Goal: Find contact information: Find contact information

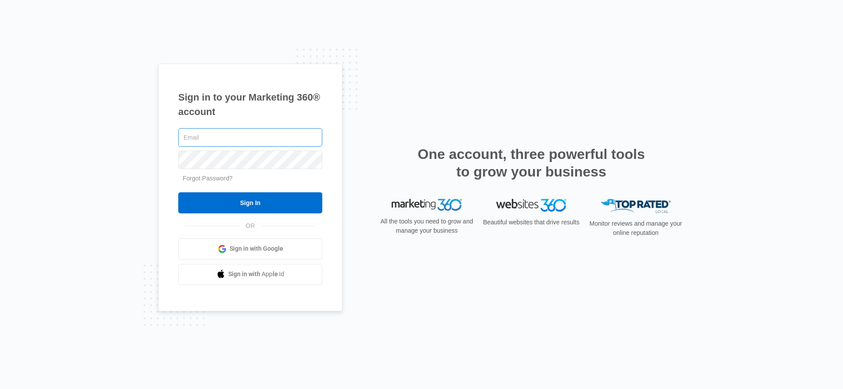
click at [226, 139] on input "text" at bounding box center [250, 137] width 144 height 18
type input "[EMAIL_ADDRESS][PERSON_NAME][DOMAIN_NAME]"
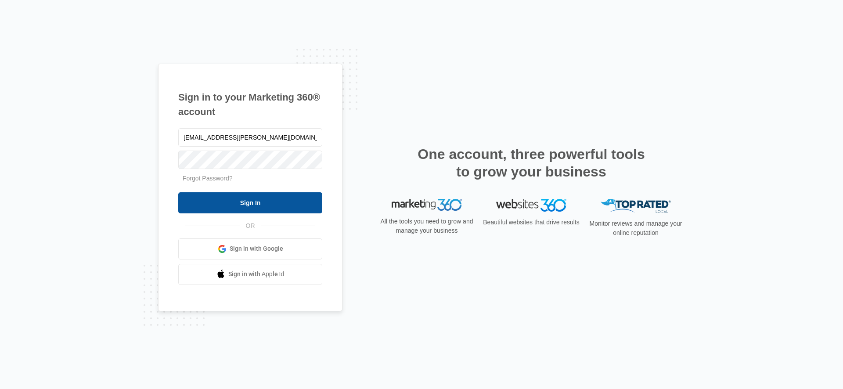
click at [229, 192] on input "Sign In" at bounding box center [250, 202] width 144 height 21
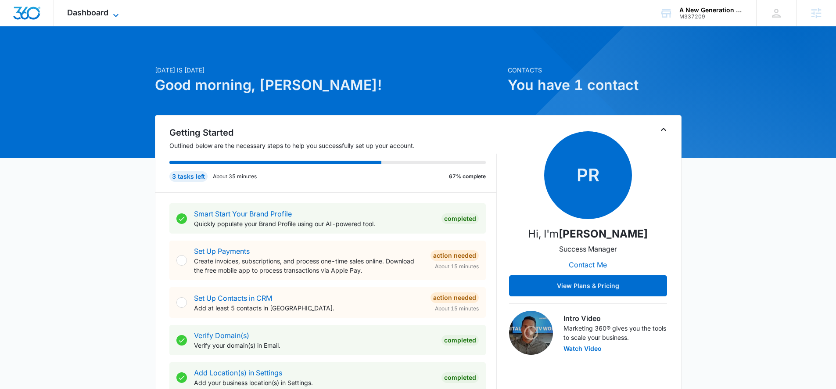
click at [70, 12] on span "Dashboard" at bounding box center [87, 12] width 41 height 9
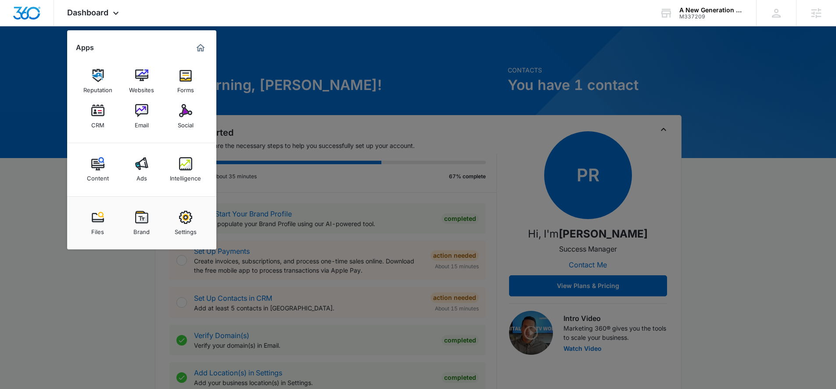
click at [29, 113] on div at bounding box center [418, 194] width 836 height 389
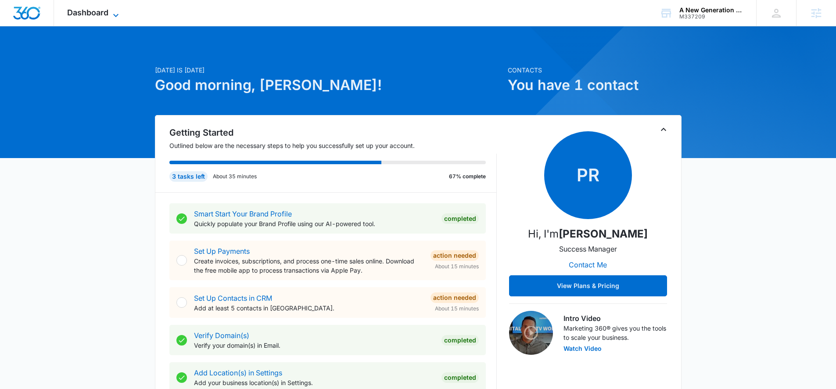
click at [70, 12] on span "Dashboard" at bounding box center [87, 12] width 41 height 9
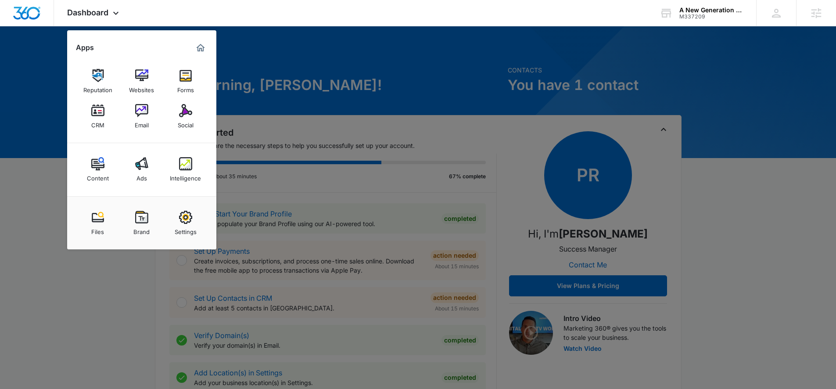
click at [19, 111] on div at bounding box center [418, 194] width 836 height 389
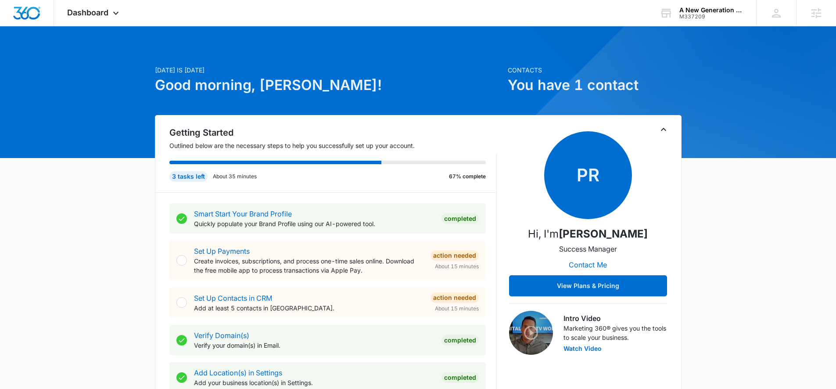
drag, startPoint x: 83, startPoint y: 98, endPoint x: 64, endPoint y: 49, distance: 52.7
click at [70, 11] on span "Dashboard" at bounding box center [87, 12] width 41 height 9
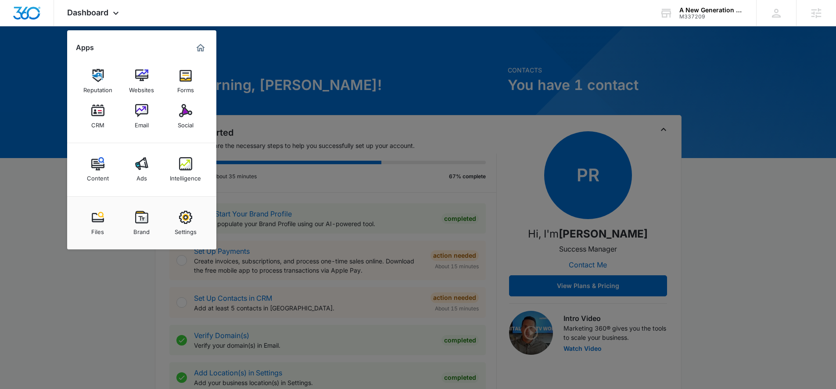
click at [44, 119] on div at bounding box center [418, 194] width 836 height 389
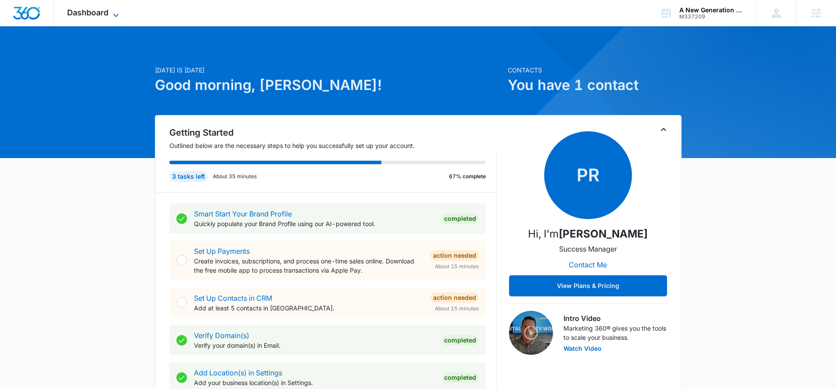
click at [70, 11] on span "Dashboard" at bounding box center [87, 12] width 41 height 9
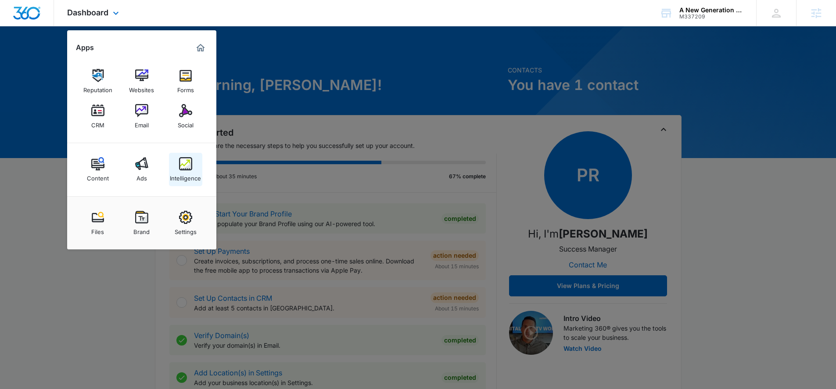
click at [179, 158] on img at bounding box center [185, 163] width 13 height 13
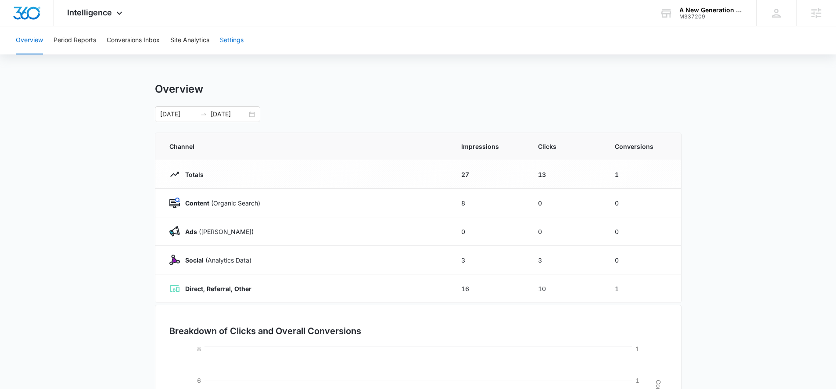
click at [238, 36] on button "Settings" at bounding box center [232, 40] width 24 height 28
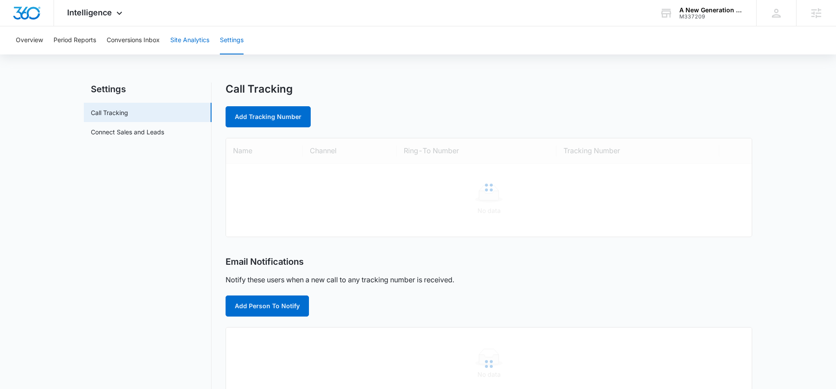
click at [206, 42] on button "Site Analytics" at bounding box center [189, 40] width 39 height 28
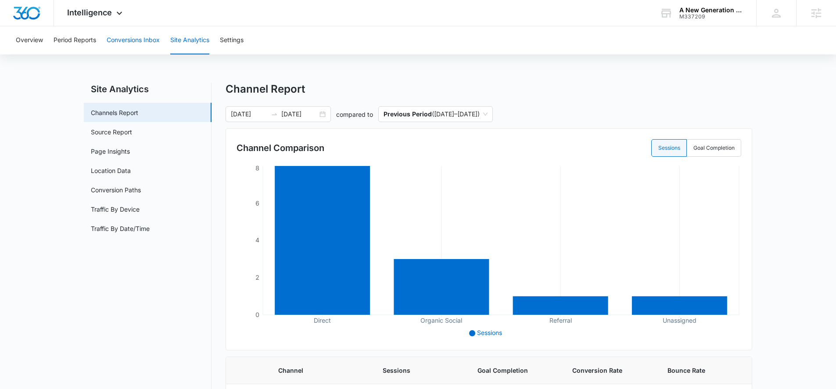
click at [153, 40] on button "Conversions Inbox" at bounding box center [133, 40] width 53 height 28
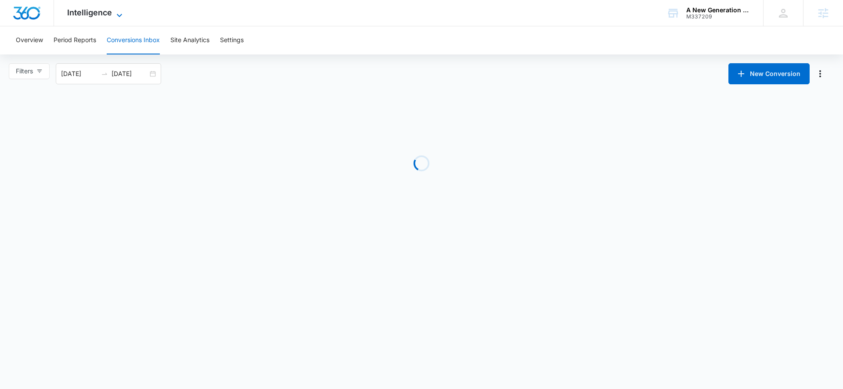
click at [109, 15] on span "Intelligence" at bounding box center [89, 12] width 45 height 9
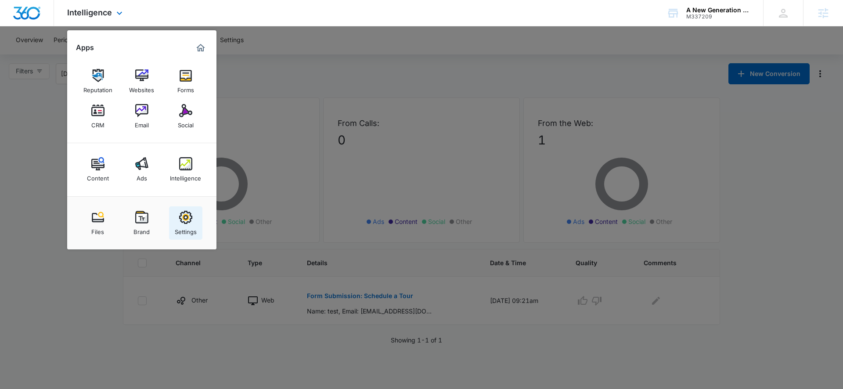
click at [185, 219] on img at bounding box center [185, 217] width 13 height 13
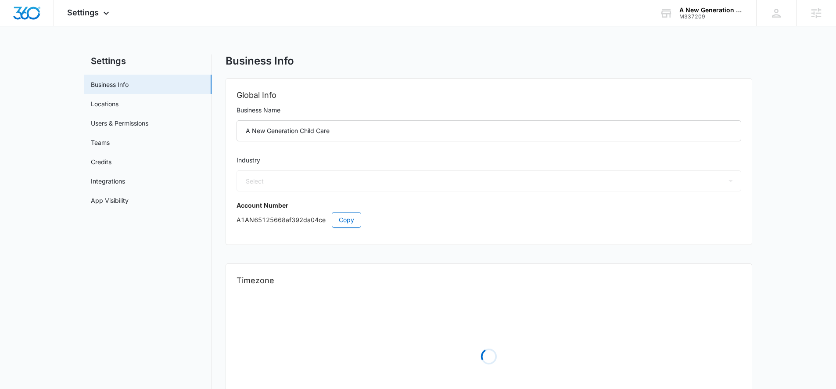
select select "27"
select select "US"
select select "America/[GEOGRAPHIC_DATA]"
drag, startPoint x: 80, startPoint y: 38, endPoint x: 81, endPoint y: 19, distance: 18.9
click at [81, 26] on div "Settings Apps Reputation Websites Forms CRM Email Social Content Ads Intelligen…" at bounding box center [418, 227] width 836 height 454
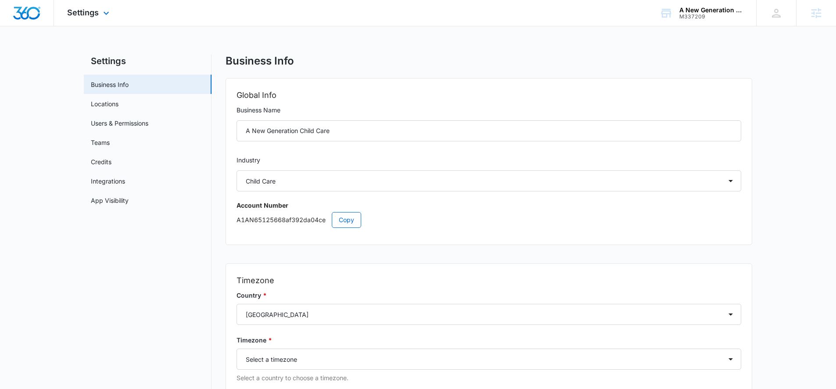
click at [81, 19] on div "Settings Apps Reputation Websites Forms CRM Email Social Content Ads Intelligen…" at bounding box center [89, 13] width 71 height 26
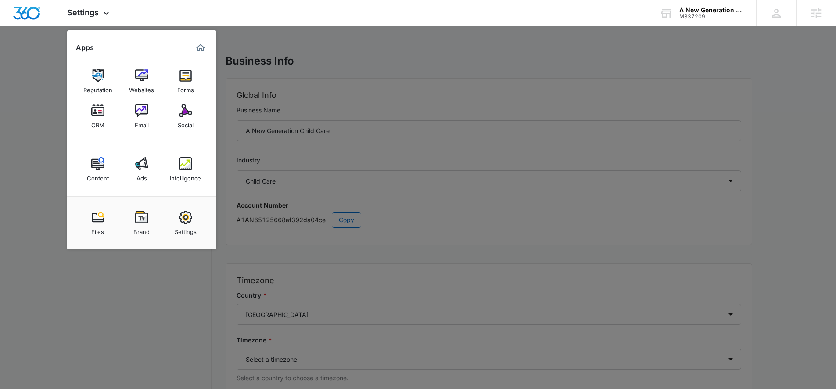
click at [194, 157] on link "Intelligence" at bounding box center [185, 169] width 33 height 33
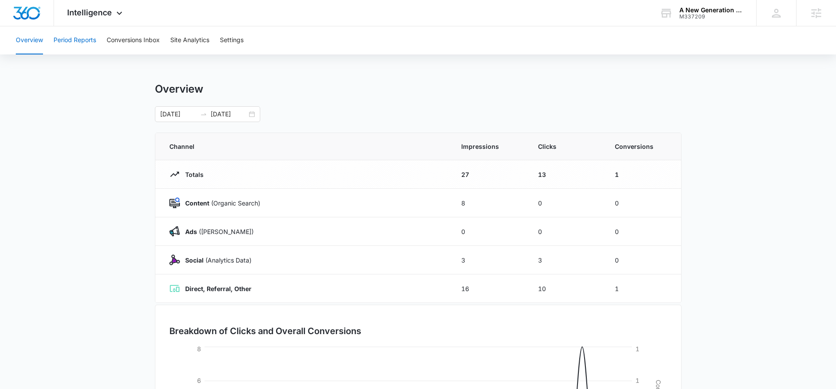
click at [75, 40] on button "Period Reports" at bounding box center [75, 40] width 43 height 28
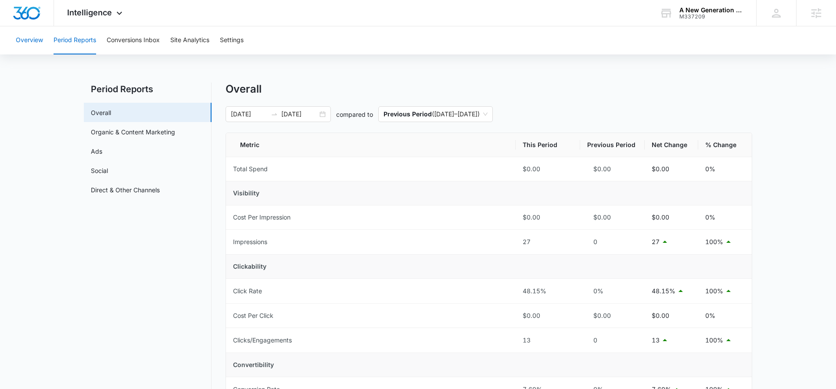
click at [28, 41] on button "Overview" at bounding box center [29, 40] width 27 height 28
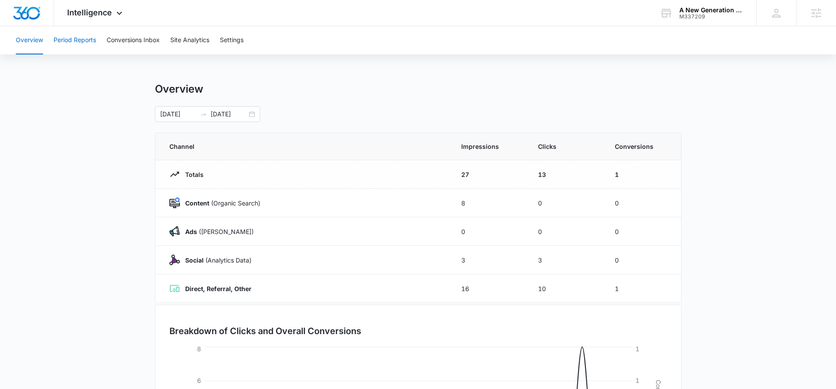
click at [68, 40] on button "Period Reports" at bounding box center [75, 40] width 43 height 28
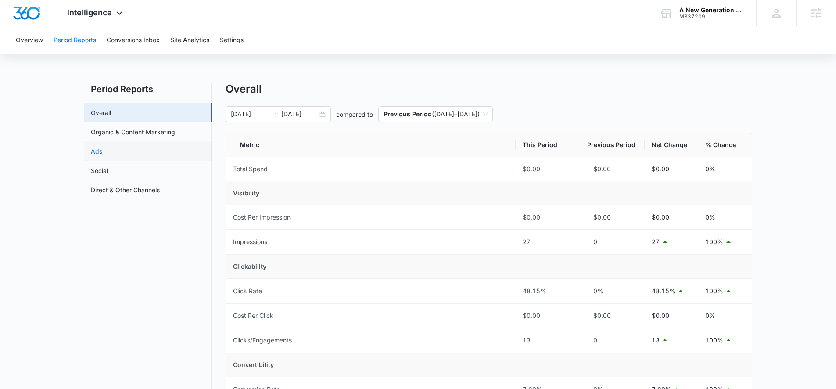
click at [102, 155] on link "Ads" at bounding box center [96, 151] width 11 height 9
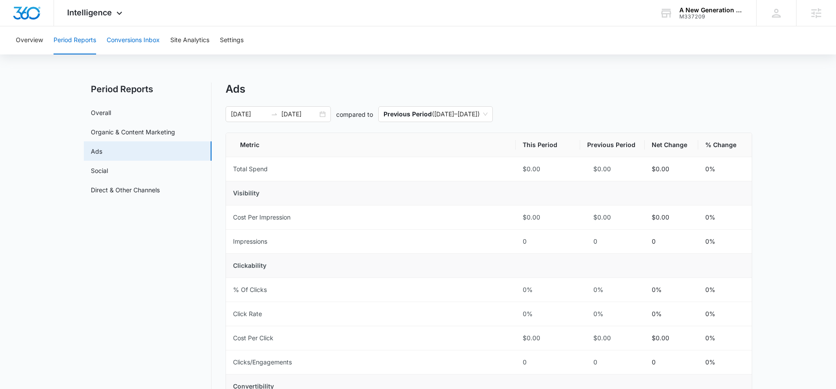
click at [130, 43] on button "Conversions Inbox" at bounding box center [133, 40] width 53 height 28
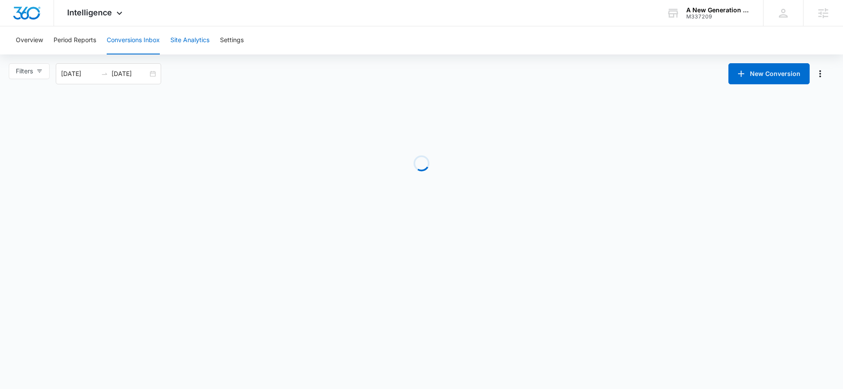
click at [180, 40] on button "Site Analytics" at bounding box center [189, 40] width 39 height 28
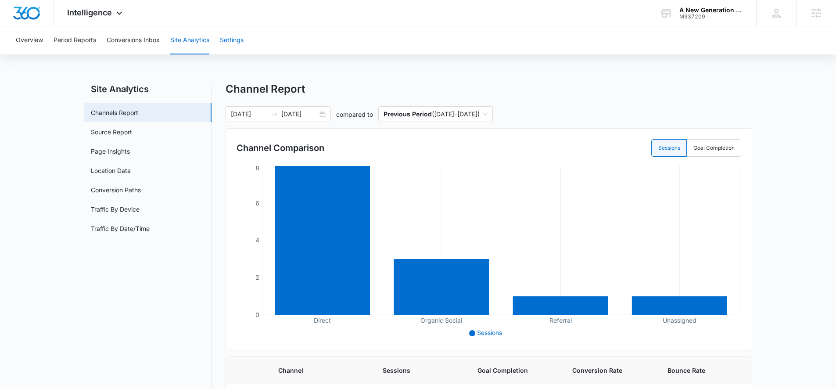
click at [239, 40] on button "Settings" at bounding box center [232, 40] width 24 height 28
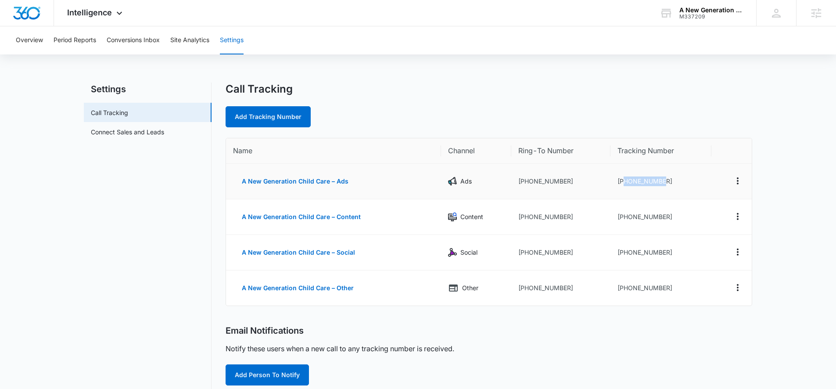
copy td "8335873562"
drag, startPoint x: 625, startPoint y: 180, endPoint x: 663, endPoint y: 180, distance: 38.2
click at [663, 180] on td "[PHONE_NUMBER]" at bounding box center [661, 182] width 101 height 36
